Goal: Information Seeking & Learning: Learn about a topic

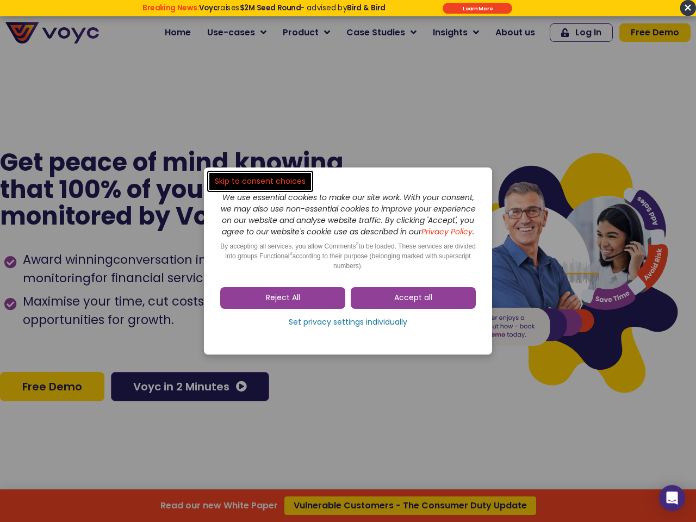
click at [413, 304] on span "Accept all" at bounding box center [413, 298] width 38 height 11
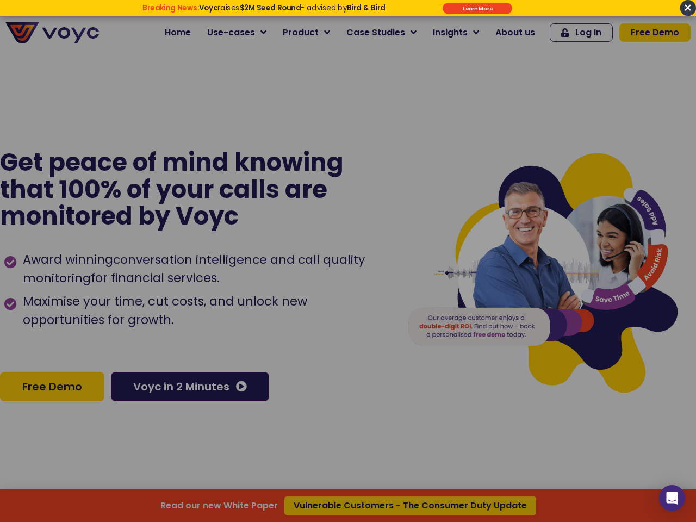
click at [283, 304] on div at bounding box center [348, 261] width 696 height 522
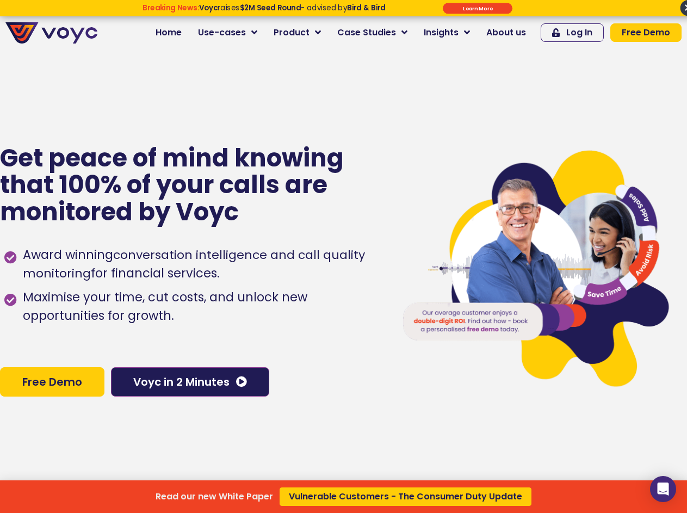
click at [348, 328] on div "Read our new White Paper Vulnerable Customers - The Consumer Duty Update" at bounding box center [343, 256] width 687 height 513
